Goal: Transaction & Acquisition: Purchase product/service

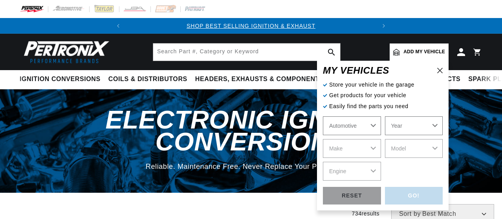
scroll to position [0, 250]
click at [375, 124] on select "Automotive Agricultural Industrial Marine Motorcycle" at bounding box center [352, 126] width 58 height 19
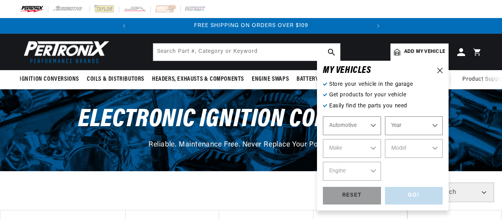
click at [323, 117] on select "Automotive Agricultural Industrial Marine Motorcycle" at bounding box center [352, 126] width 58 height 19
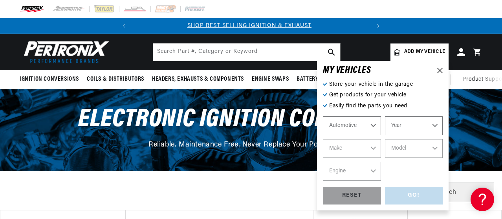
scroll to position [0, 0]
click at [434, 123] on select "Year [DATE] 2023 2022 2021 2020 2019 2018 2017 2016 2015 2014 2013 2012 2011 20…" at bounding box center [414, 126] width 58 height 19
select select "1965"
click at [385, 117] on select "Year 2024 2023 2022 2021 2020 2019 2018 2017 2016 2015 2014 2013 2012 2011 2010…" at bounding box center [414, 126] width 58 height 19
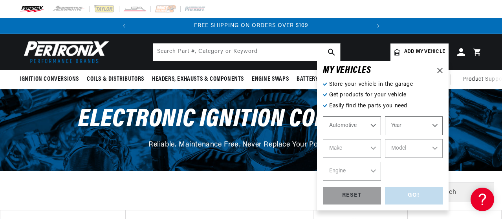
select select "1965"
click at [374, 146] on select "Make Alfa Romeo American Motors Aston Martin Austin Austin Healey Avanti Bentle…" at bounding box center [352, 148] width 58 height 19
select select "American-Motors"
click at [323, 139] on select "Make Alfa Romeo American Motors Aston Martin Austin Austin Healey Avanti Bentle…" at bounding box center [352, 148] width 58 height 19
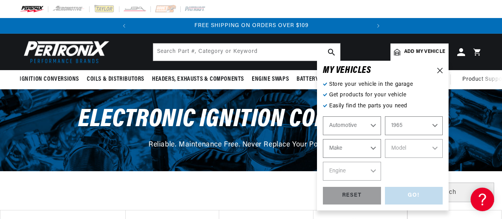
select select "American-Motors"
click at [433, 148] on select "Model Ambassador American Classic Marlin" at bounding box center [414, 148] width 58 height 19
select select "Marlin"
click at [385, 139] on select "Model Ambassador American Classic Marlin" at bounding box center [414, 148] width 58 height 19
select select "Marlin"
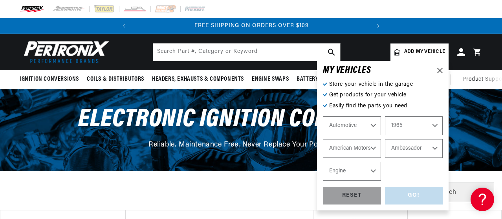
click at [371, 170] on select "Engine 3.3L 3.8L 4.7L 5.4L" at bounding box center [352, 171] width 58 height 19
select select "5.4L"
click at [323, 162] on select "Engine 3.3L 3.8L 4.7L 5.4L" at bounding box center [352, 171] width 58 height 19
select select "5.4L"
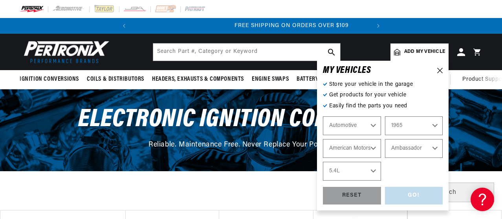
scroll to position [0, 238]
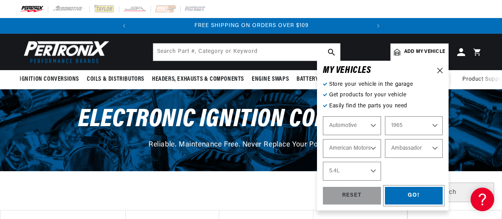
click at [413, 195] on div "GO!" at bounding box center [414, 196] width 58 height 18
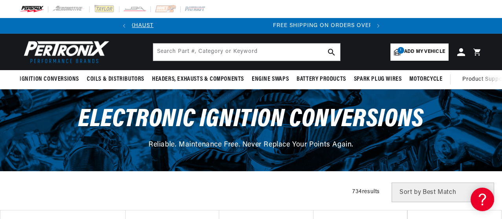
scroll to position [0, 33]
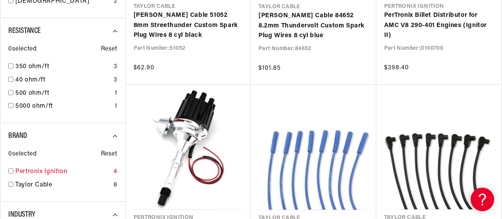
click at [13, 171] on input "checkbox" at bounding box center [10, 171] width 5 height 5
checkbox input "false"
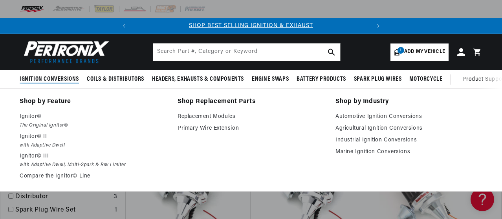
click at [59, 77] on span "Ignition Conversions" at bounding box center [49, 79] width 59 height 8
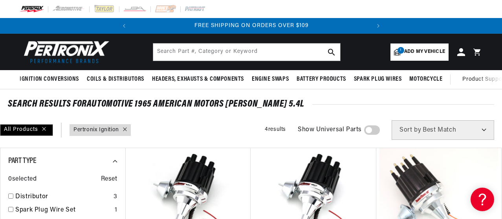
click at [419, 49] on span "Add my vehicle" at bounding box center [424, 51] width 41 height 7
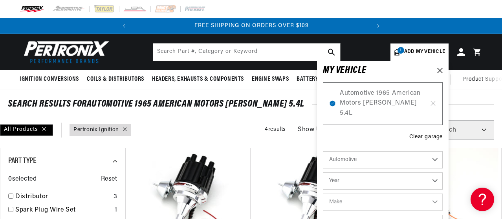
scroll to position [39, 0]
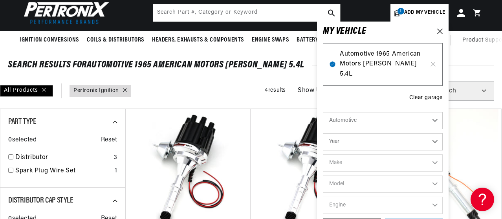
click at [382, 61] on span "Automotive 1965 American Motors Marlin 5.4L" at bounding box center [383, 64] width 86 height 30
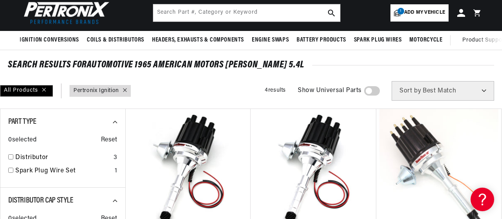
scroll to position [0, 0]
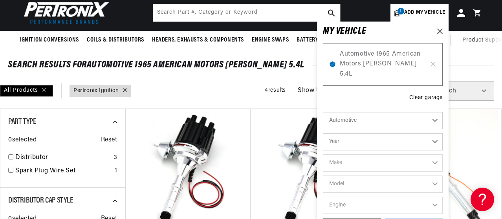
click at [418, 9] on span "Add my vehicle" at bounding box center [424, 12] width 41 height 7
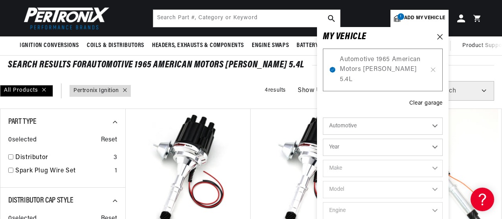
scroll to position [0, 238]
click at [433, 68] on icon at bounding box center [433, 70] width 4 height 4
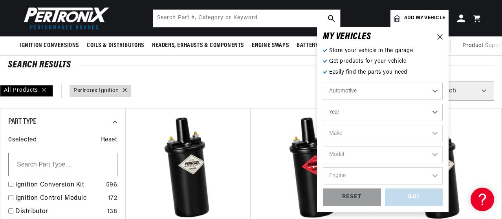
click at [435, 112] on select "Year 2024 2023 2022 2021 2020 2019 2018 2017 2016 2015 2014 2013 2012 2011 2010…" at bounding box center [383, 112] width 120 height 17
select select "1965"
click at [323, 104] on select "Year 2024 2023 2022 2021 2020 2019 2018 2017 2016 2015 2014 2013 2012 2011 2010…" at bounding box center [383, 112] width 120 height 17
select select "1965"
click at [433, 134] on select "Make Alfa Romeo American Motors Aston Martin Austin Austin Healey Avanti Bentle…" at bounding box center [383, 133] width 120 height 17
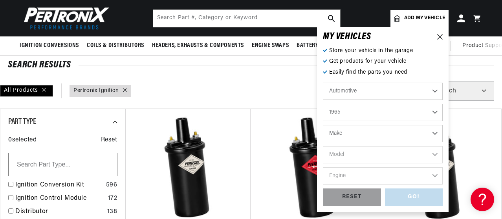
scroll to position [0, 238]
select select "American-Motors"
click at [323, 125] on select "Make Alfa Romeo American Motors Aston Martin Austin Austin Healey Avanti Bentle…" at bounding box center [383, 133] width 120 height 17
select select "American-Motors"
click at [434, 153] on select "Model Ambassador American Classic Marlin" at bounding box center [383, 154] width 120 height 17
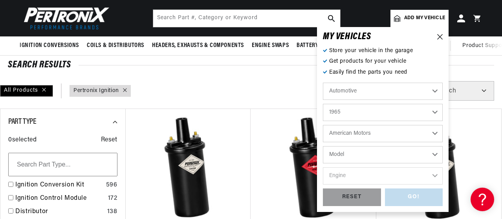
select select "Marlin"
click at [323, 146] on select "Model Ambassador American Classic Marlin" at bounding box center [383, 154] width 120 height 17
select select "Marlin"
click at [435, 174] on select "Engine 3.3L 3.8L 4.7L 5.4L" at bounding box center [383, 176] width 120 height 17
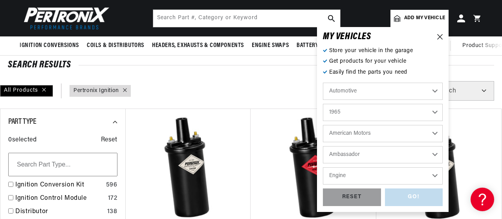
scroll to position [0, 0]
select select "4.7L"
click at [323, 168] on select "Engine 3.3L 3.8L 4.7L 5.4L" at bounding box center [383, 176] width 120 height 17
select select "4.7L"
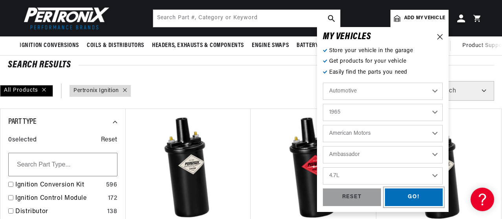
click at [407, 197] on div "GO!" at bounding box center [414, 198] width 58 height 18
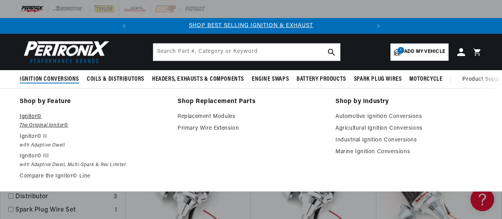
click at [43, 122] on em "The Original Ignitor©" at bounding box center [93, 126] width 147 height 8
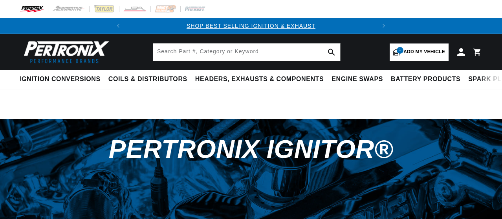
select select "RideType"
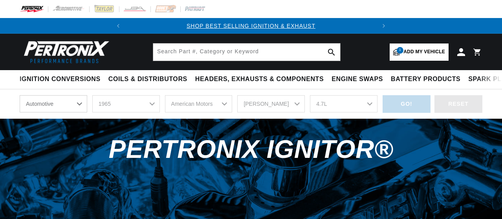
select select "1965"
select select "American-Motors"
select select "[PERSON_NAME]"
select select "4.7L"
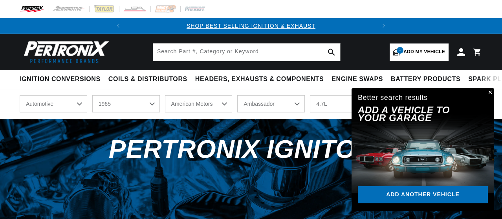
click at [492, 92] on button "Close" at bounding box center [488, 92] width 9 height 9
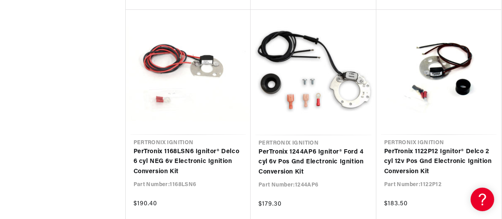
scroll to position [964, 0]
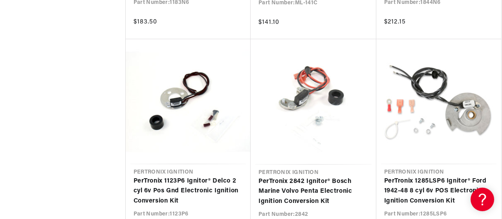
scroll to position [0, 238]
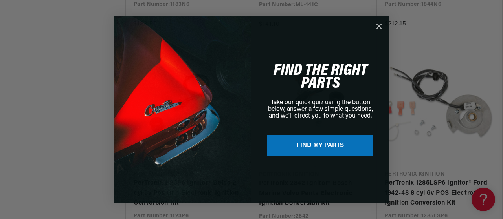
click at [379, 26] on icon "Close dialog" at bounding box center [378, 26] width 5 height 5
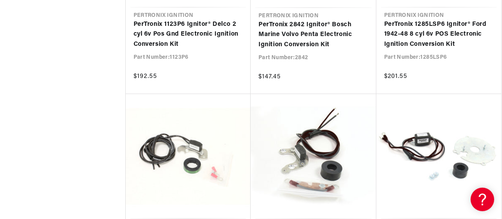
scroll to position [2630, 0]
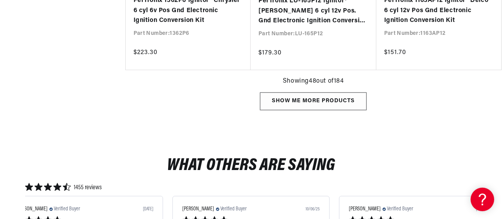
scroll to position [0, 238]
click at [300, 99] on div "Show me more products" at bounding box center [313, 102] width 106 height 18
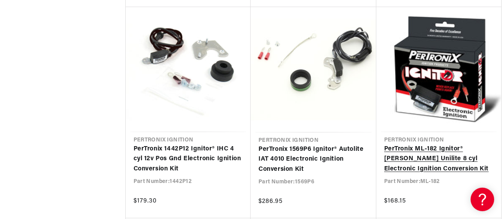
click at [452, 144] on link "PerTronix ML-182 Ignitor® Mallory Unilite 8 cyl Electronic Ignition Conversion …" at bounding box center [439, 159] width 110 height 30
